Goal: Find specific page/section: Find specific page/section

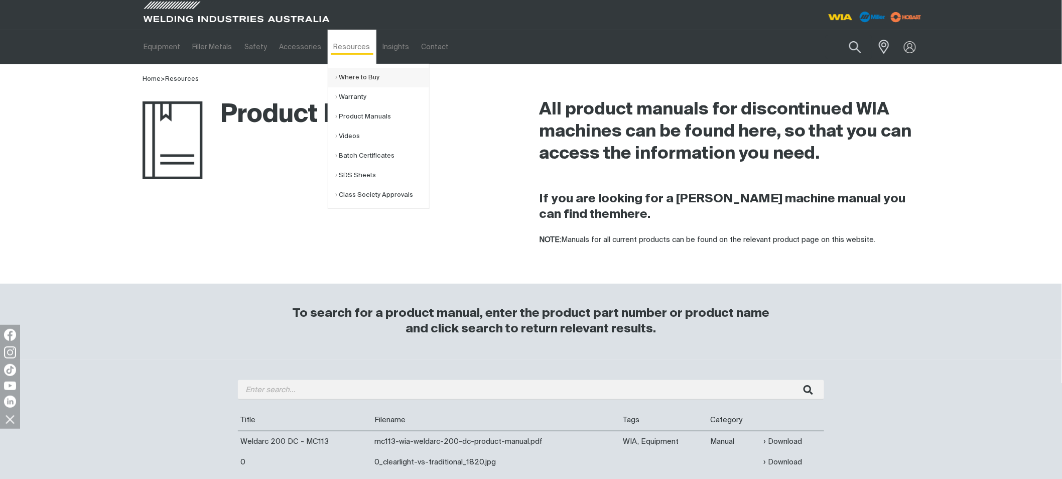
click at [354, 80] on link "Where to Buy" at bounding box center [382, 78] width 93 height 20
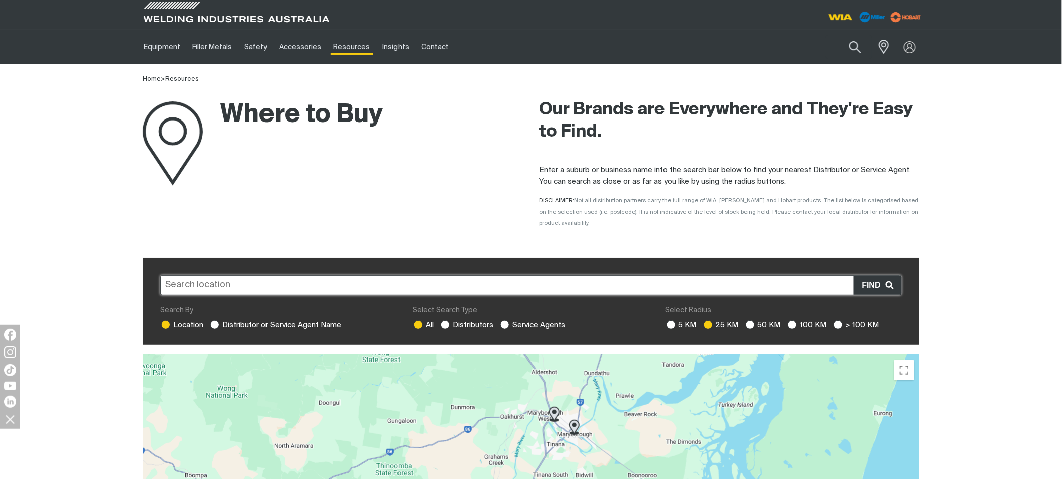
click at [377, 275] on input "text" at bounding box center [530, 285] width 741 height 20
paste input "2870"
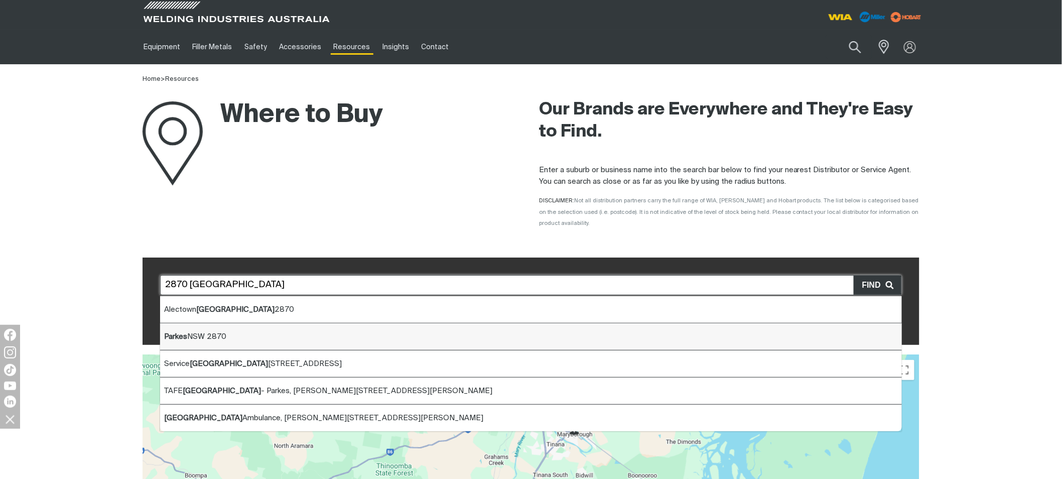
click at [276, 323] on li "[GEOGRAPHIC_DATA]" at bounding box center [530, 336] width 741 height 27
type input "[GEOGRAPHIC_DATA]"
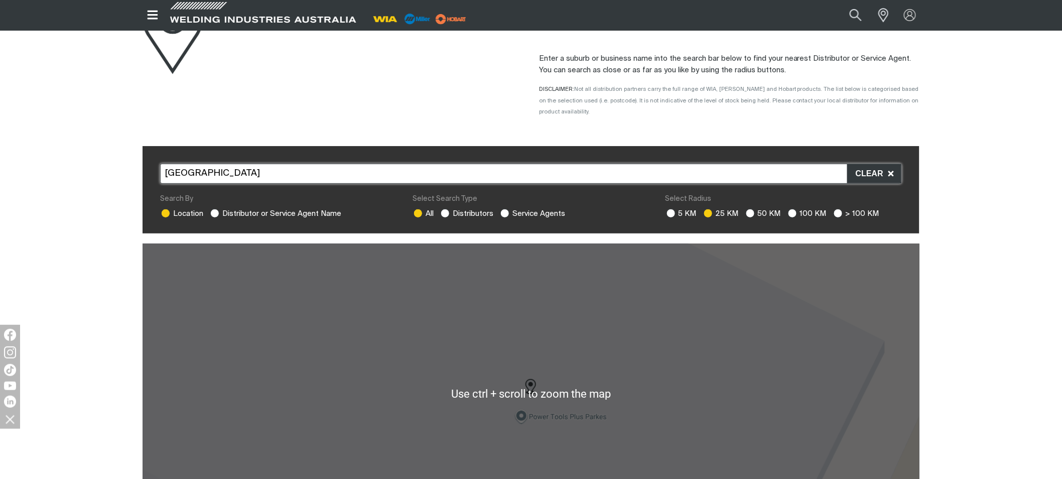
scroll to position [167, 0]
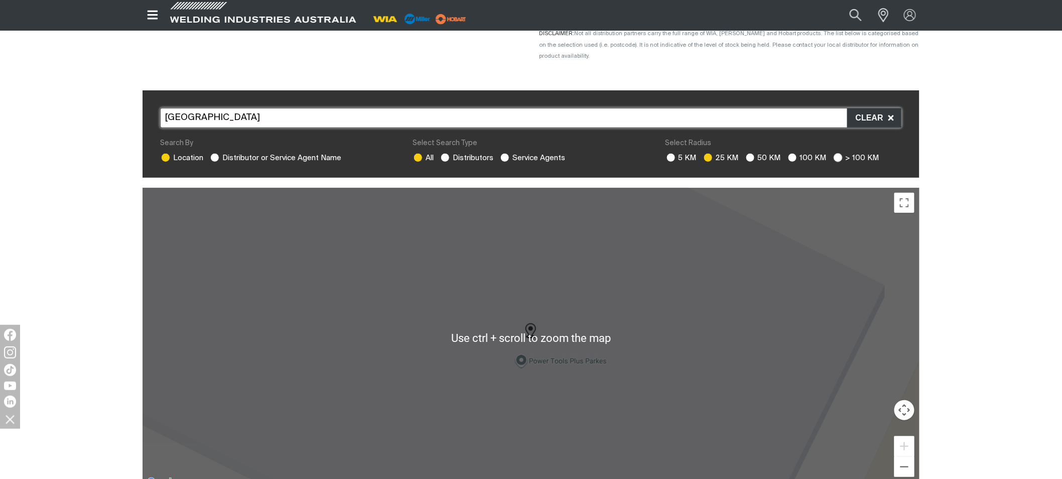
click at [837, 153] on ins at bounding box center [837, 157] width 9 height 9
click at [837, 153] on input "> 100 KM" at bounding box center [836, 156] width 7 height 7
radio input "true"
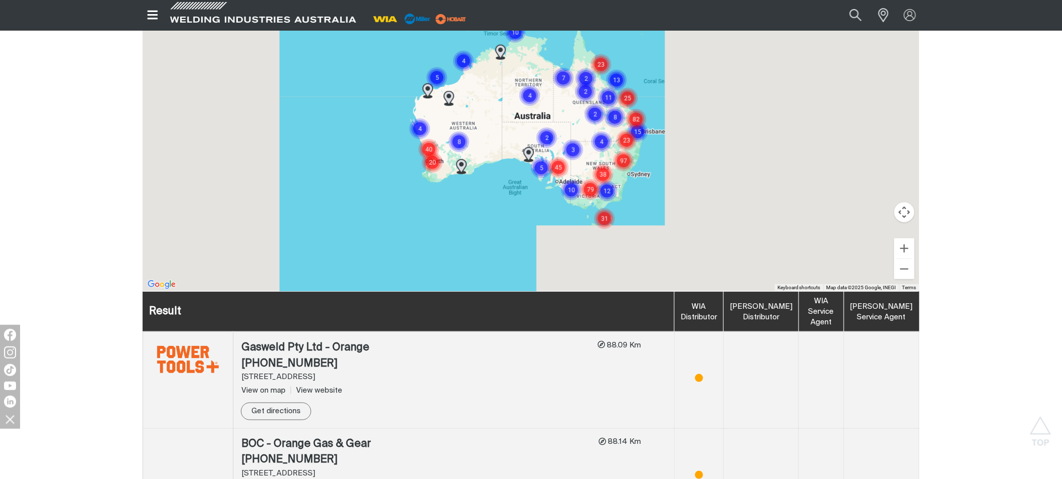
scroll to position [278, 0]
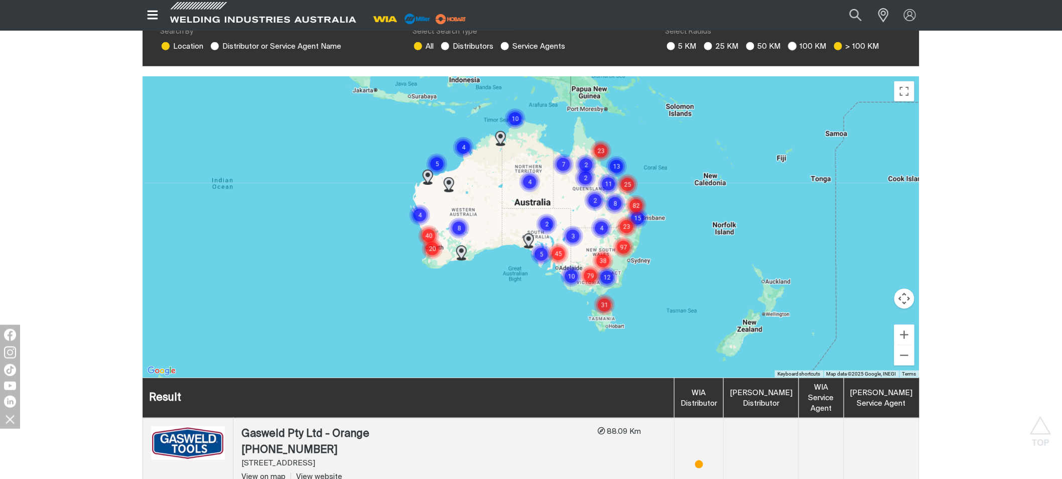
click at [792, 42] on ins at bounding box center [792, 46] width 9 height 9
click at [792, 42] on input "100 KM" at bounding box center [791, 45] width 7 height 7
radio input "true"
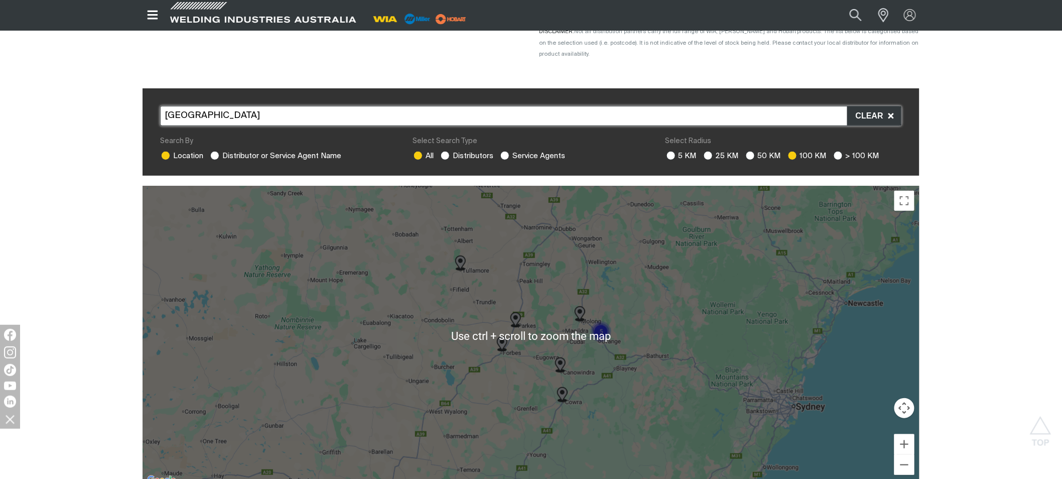
scroll to position [111, 0]
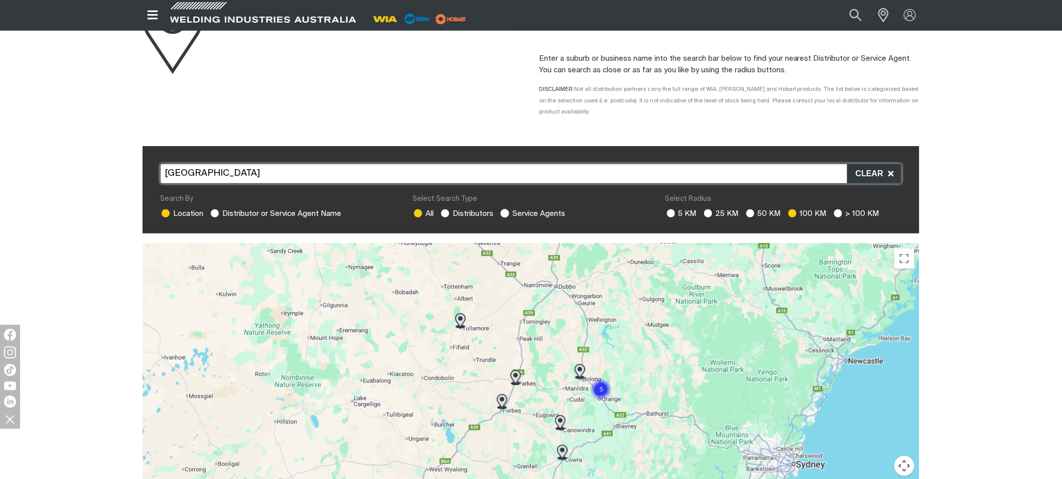
click at [500, 208] on span at bounding box center [504, 213] width 11 height 11
click at [500, 209] on input "Service Agents" at bounding box center [503, 212] width 7 height 7
radio input "true"
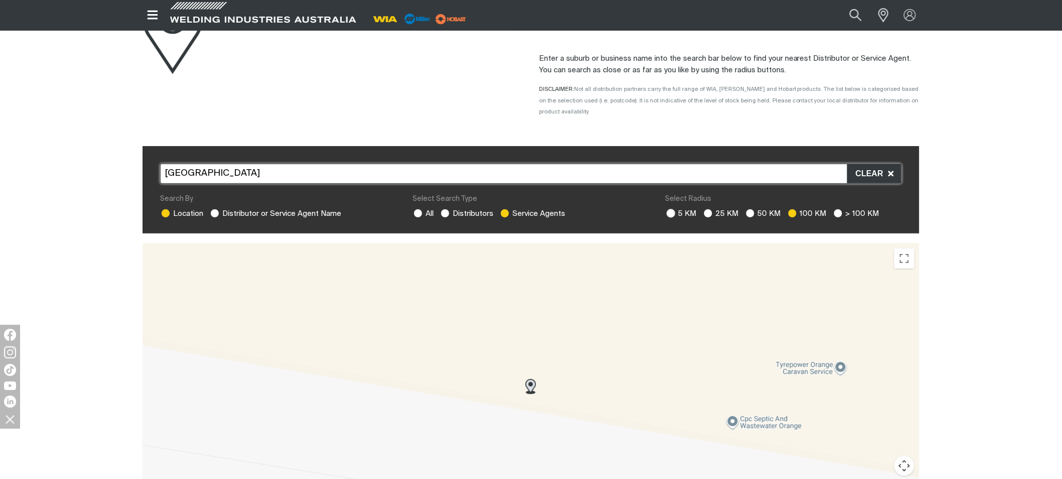
click at [673, 209] on ins at bounding box center [670, 213] width 9 height 9
click at [673, 209] on input "5 KM" at bounding box center [669, 212] width 7 height 7
radio input "true"
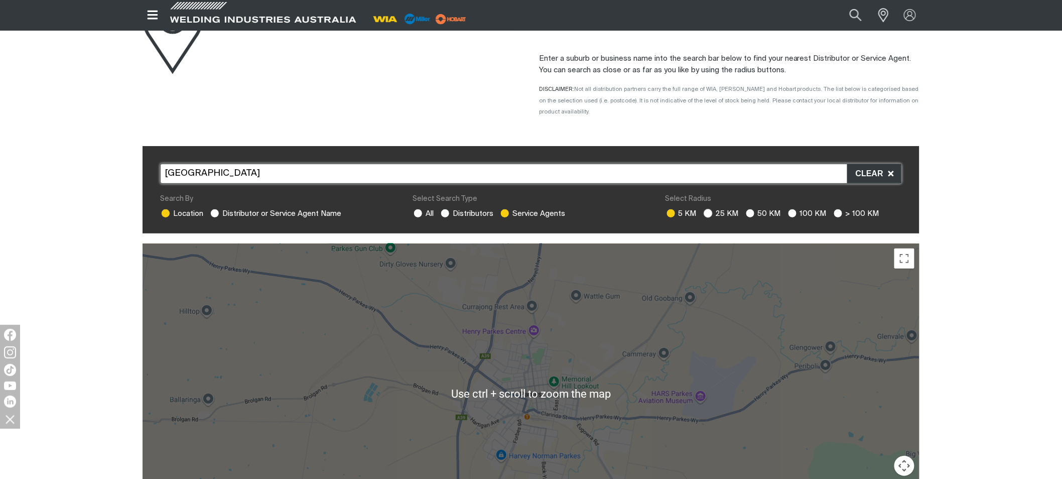
click at [708, 209] on ins at bounding box center [707, 213] width 9 height 9
click at [708, 209] on input "25 KM" at bounding box center [706, 212] width 7 height 7
radio input "true"
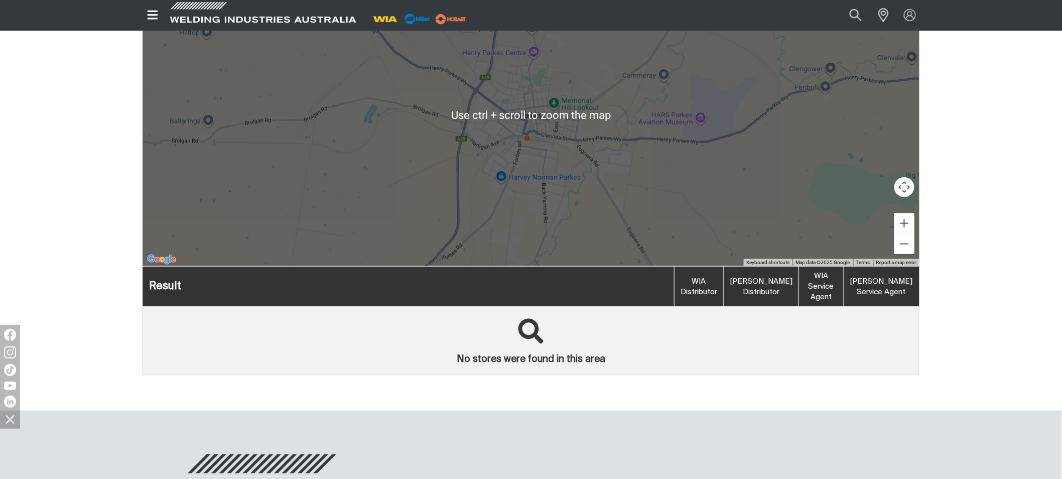
scroll to position [167, 0]
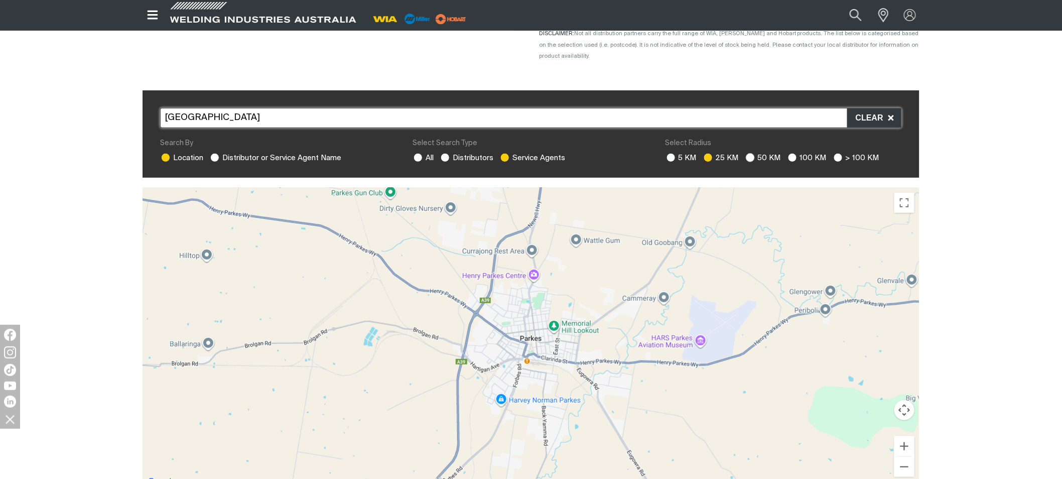
click at [751, 153] on ins at bounding box center [750, 157] width 9 height 9
click at [751, 153] on input "50 KM" at bounding box center [749, 156] width 7 height 7
radio input "true"
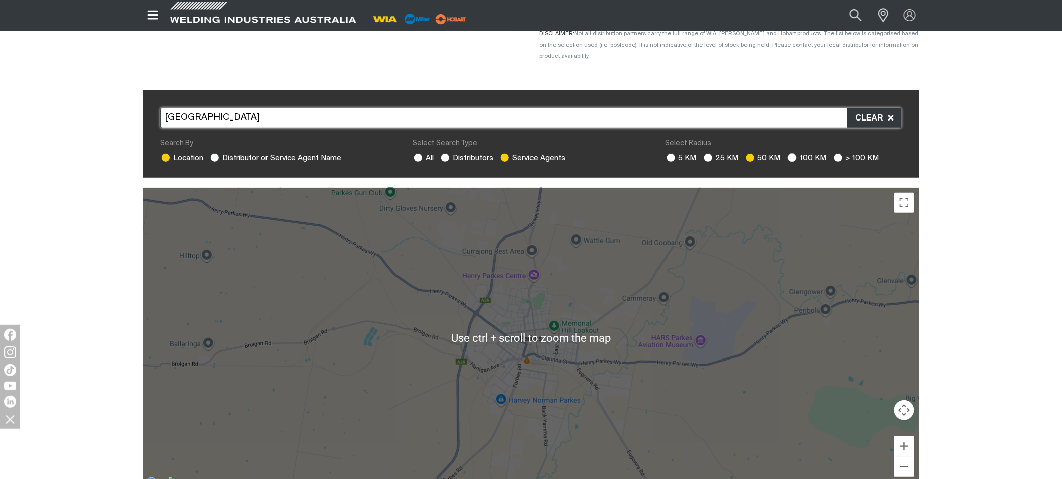
click at [792, 153] on ins at bounding box center [792, 157] width 9 height 9
click at [792, 153] on input "100 KM" at bounding box center [791, 156] width 7 height 7
radio input "true"
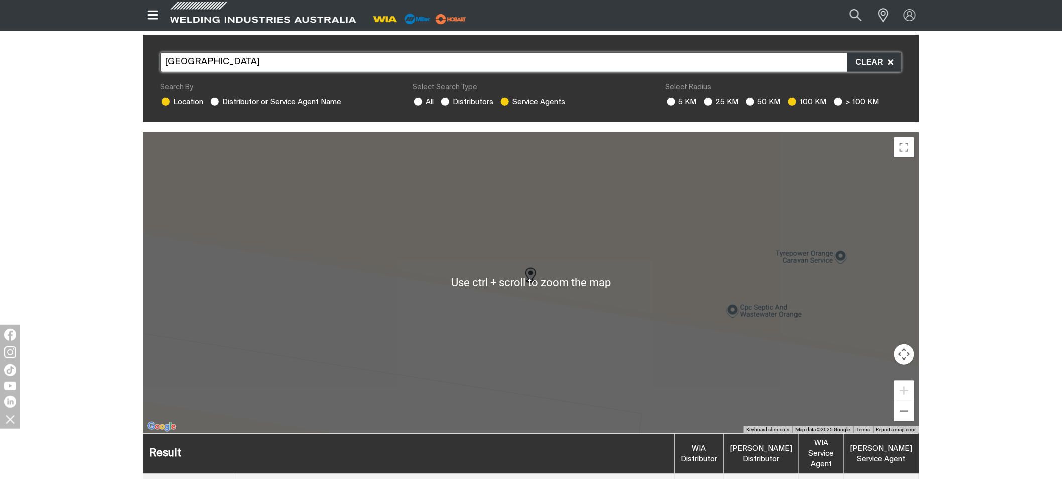
scroll to position [0, 0]
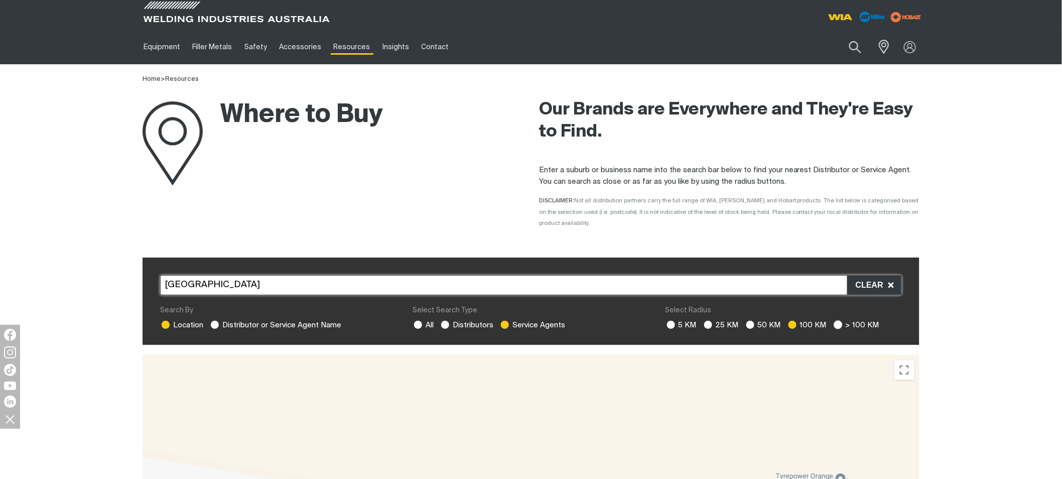
click at [834, 320] on ins at bounding box center [837, 324] width 9 height 9
click at [834, 320] on input "> 100 KM" at bounding box center [836, 323] width 7 height 7
radio input "true"
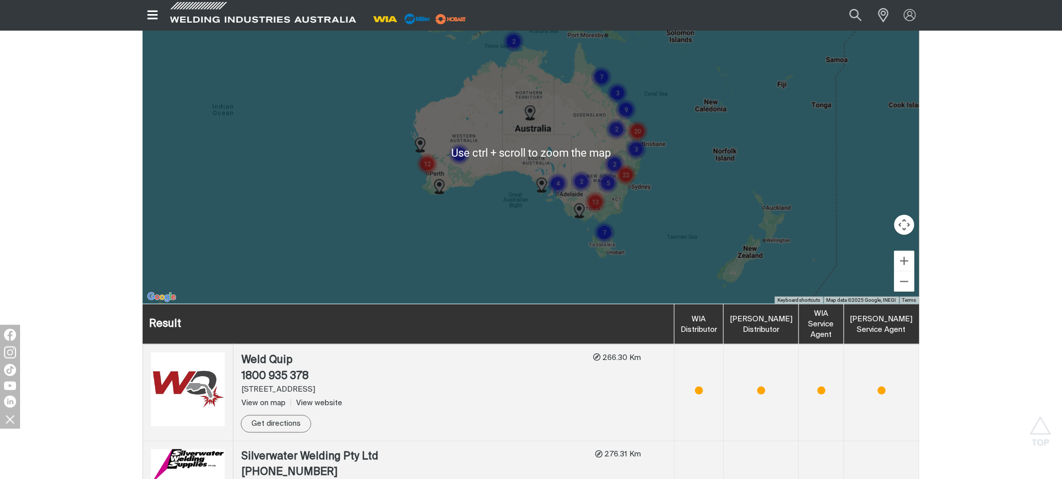
scroll to position [278, 0]
